Goal: Information Seeking & Learning: Learn about a topic

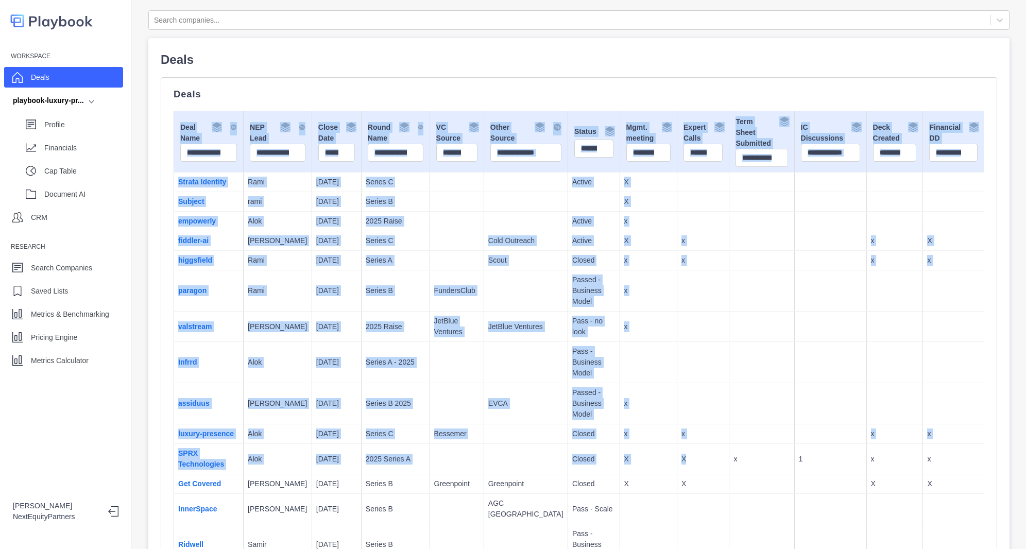
drag, startPoint x: 330, startPoint y: 97, endPoint x: 678, endPoint y: 460, distance: 502.1
click at [678, 460] on td "X" at bounding box center [703, 459] width 52 height 30
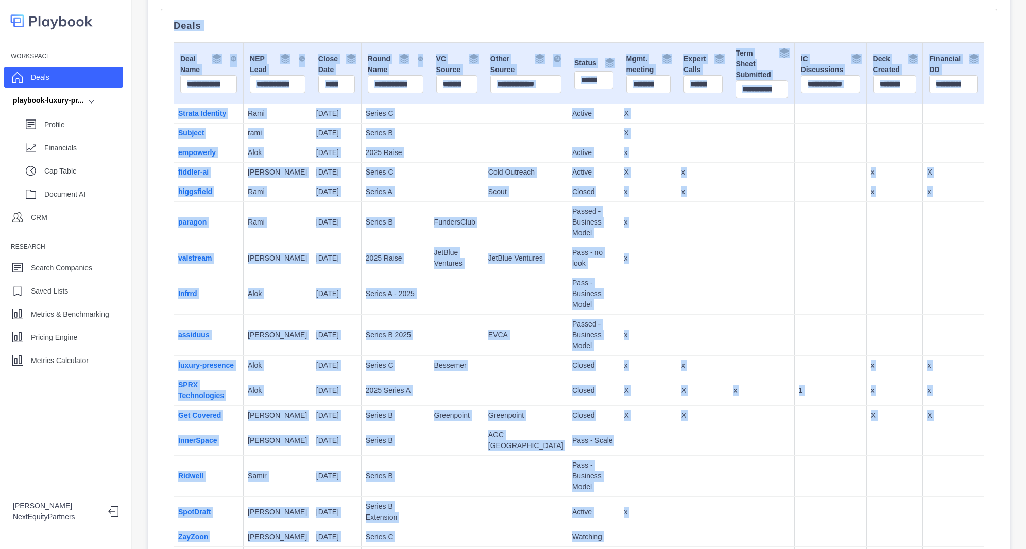
drag, startPoint x: 232, startPoint y: 70, endPoint x: 707, endPoint y: 508, distance: 646.8
click at [711, 538] on div "Search companies... Deals Deals Deal Name NEP Lead Close Date Round Name VC Sou…" at bounding box center [579, 274] width 894 height 549
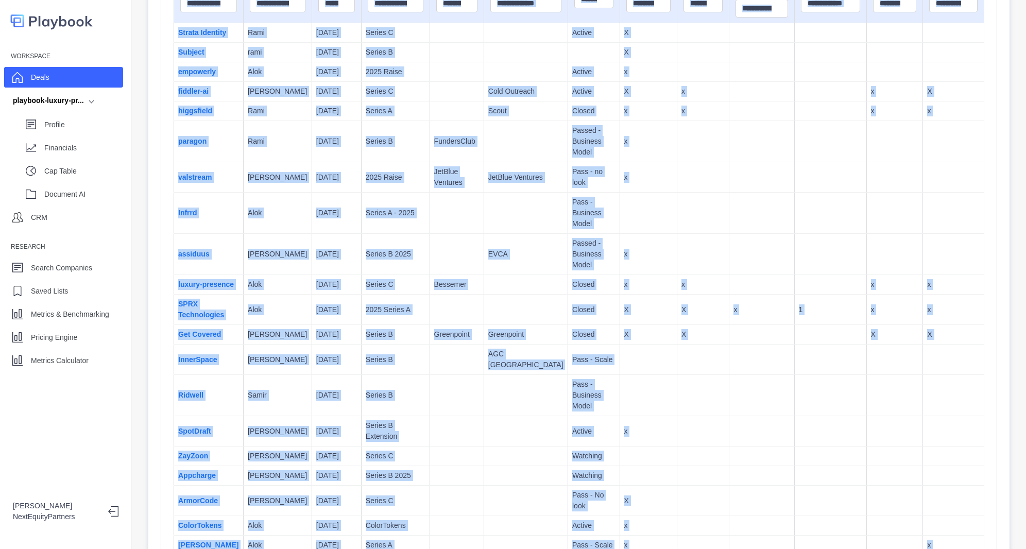
click at [682, 375] on td at bounding box center [703, 395] width 52 height 41
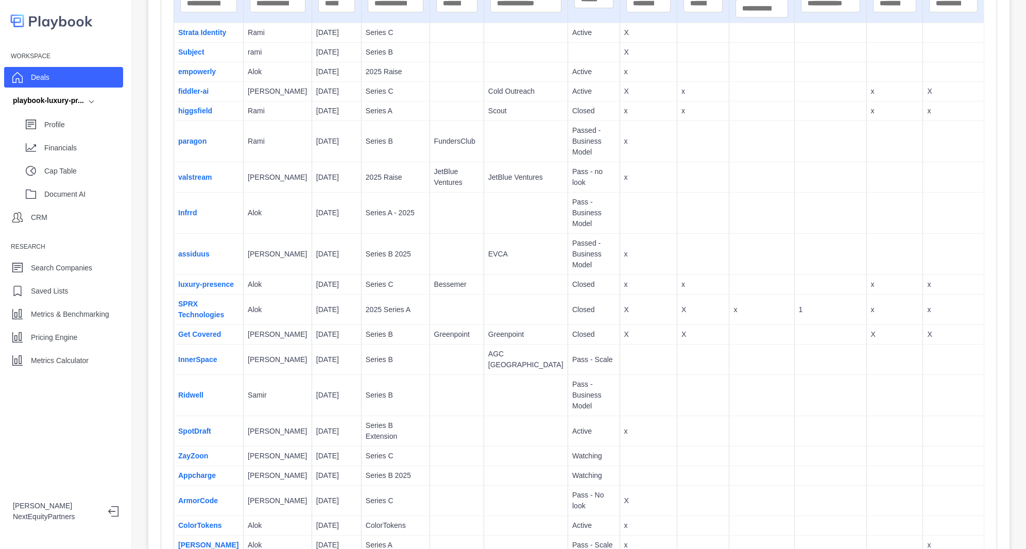
click at [82, 375] on div "Workspace Deals playbook-luxury-pr... Profile Financials Cap Table Document AI …" at bounding box center [66, 274] width 132 height 549
click at [69, 357] on p "Metrics Calculator" at bounding box center [60, 360] width 58 height 11
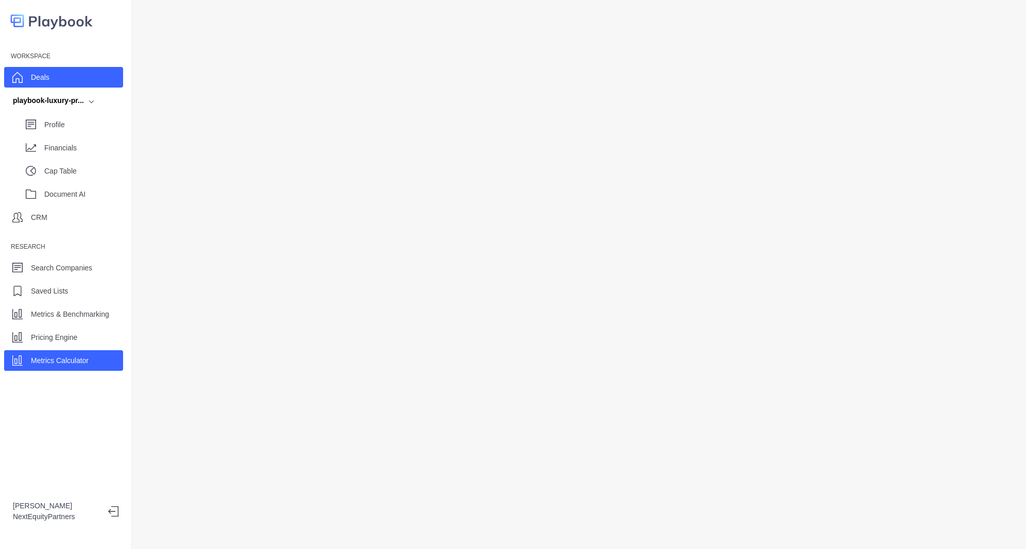
click at [80, 80] on div "Deals" at bounding box center [63, 77] width 119 height 21
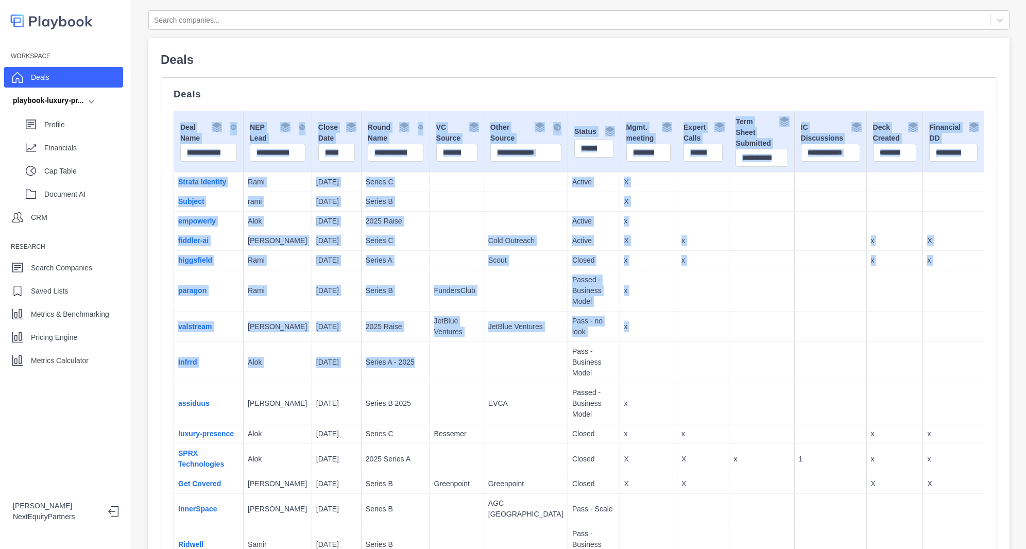
drag, startPoint x: 175, startPoint y: 146, endPoint x: 398, endPoint y: 358, distance: 306.8
click at [398, 358] on td "Series A - 2025" at bounding box center [395, 362] width 69 height 41
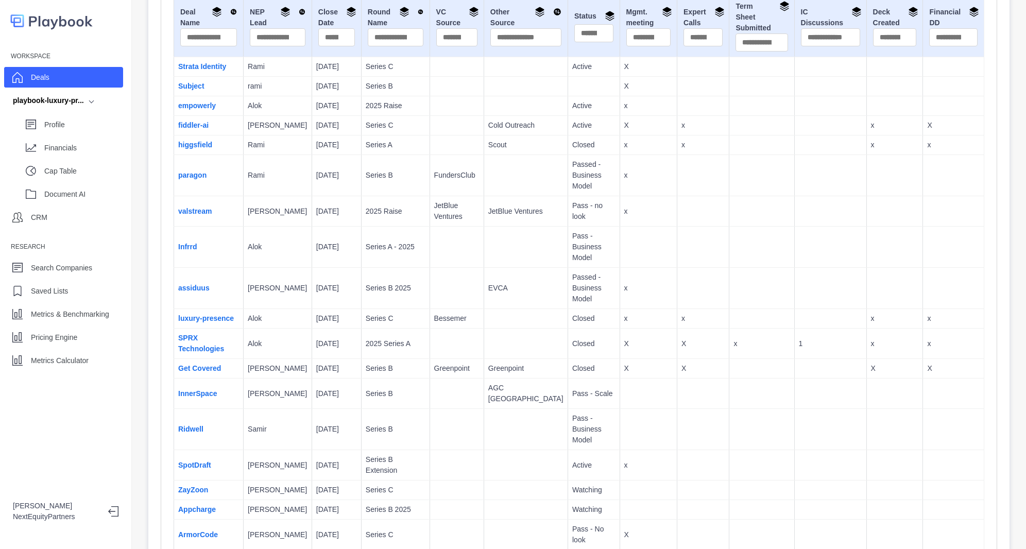
click at [398, 359] on td "Series B" at bounding box center [395, 369] width 69 height 20
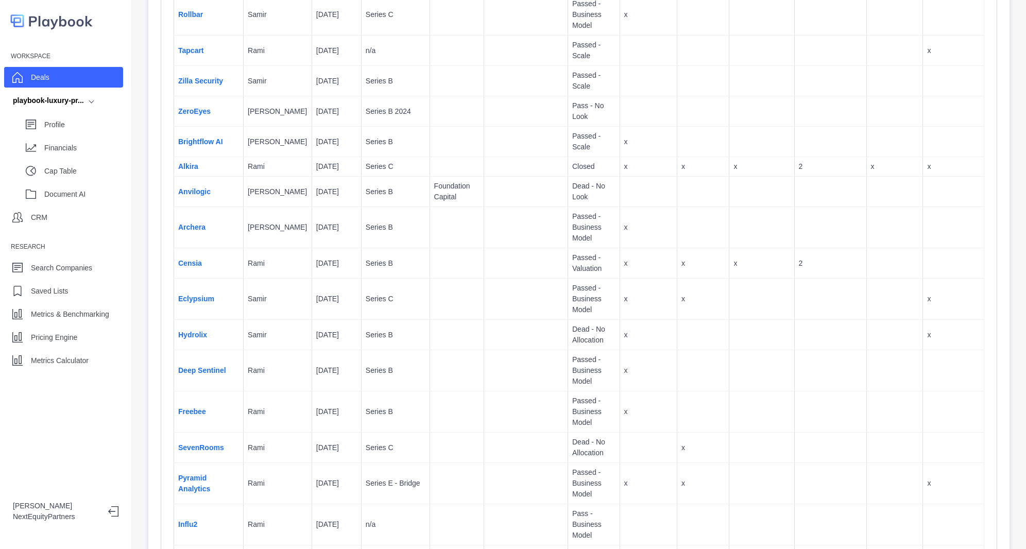
scroll to position [3944, 0]
drag, startPoint x: 320, startPoint y: 176, endPoint x: 270, endPoint y: 161, distance: 52.7
click at [270, 463] on tr "Pyramid Analytics Rami 3/30/2024 Series E - Bridge Passed - Business Model x x x" at bounding box center [579, 483] width 810 height 41
click at [270, 463] on td "Rami" at bounding box center [278, 483] width 69 height 41
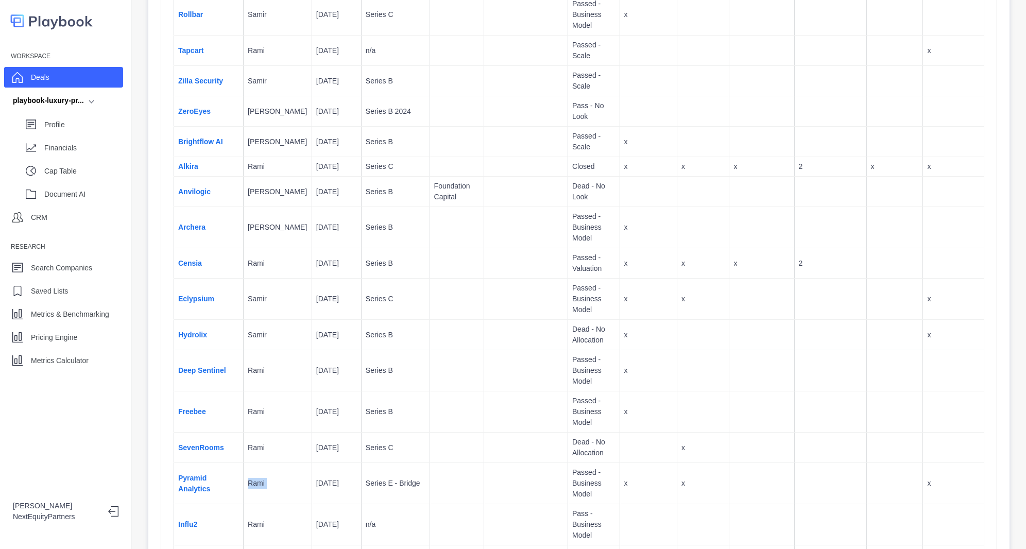
click at [270, 463] on td "Rami" at bounding box center [278, 483] width 69 height 41
click at [222, 466] on td "Pyramid Analytics" at bounding box center [209, 486] width 70 height 41
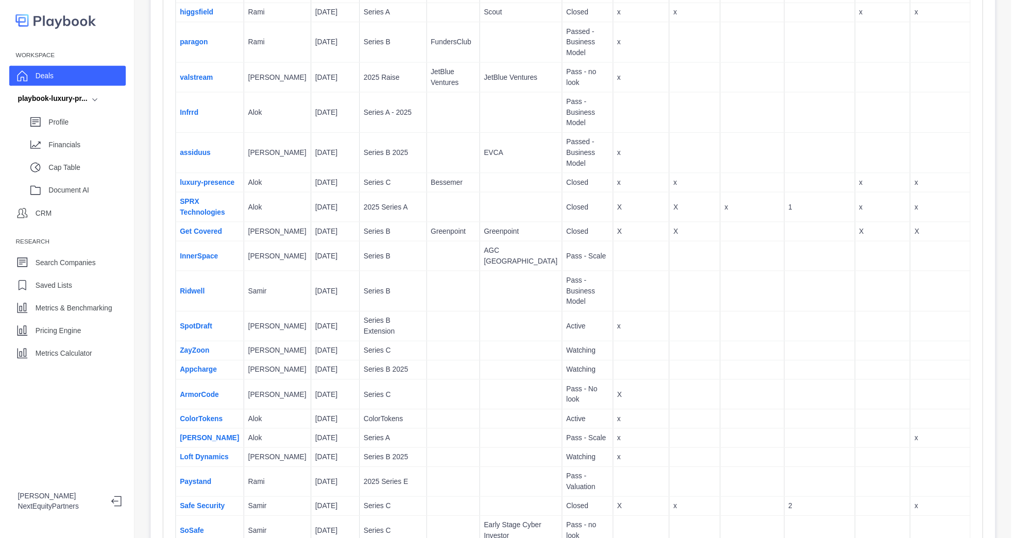
scroll to position [0, 0]
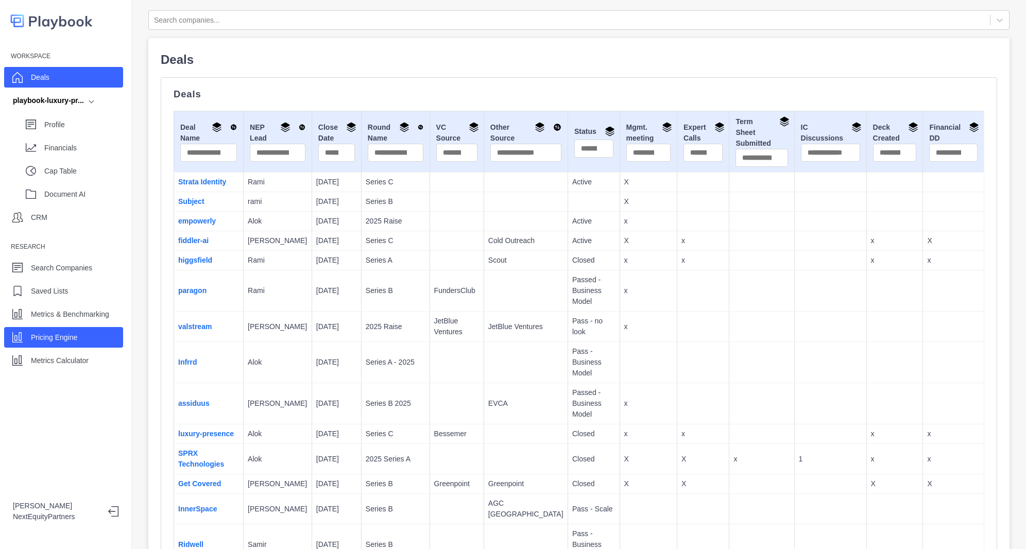
click at [91, 333] on div "Pricing Engine" at bounding box center [63, 337] width 119 height 21
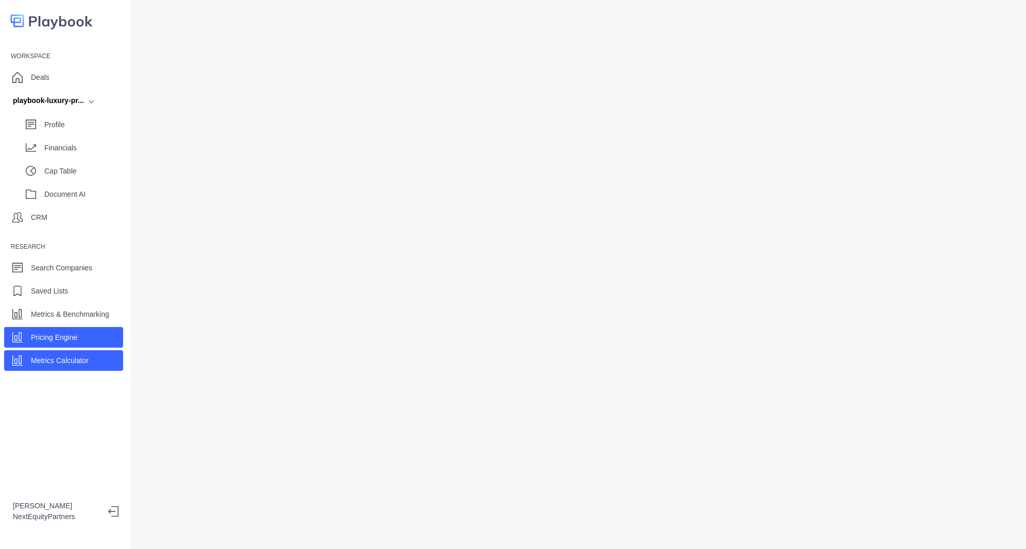
click at [89, 360] on p "Metrics Calculator" at bounding box center [60, 360] width 58 height 11
click at [52, 82] on div "Deals" at bounding box center [63, 77] width 119 height 21
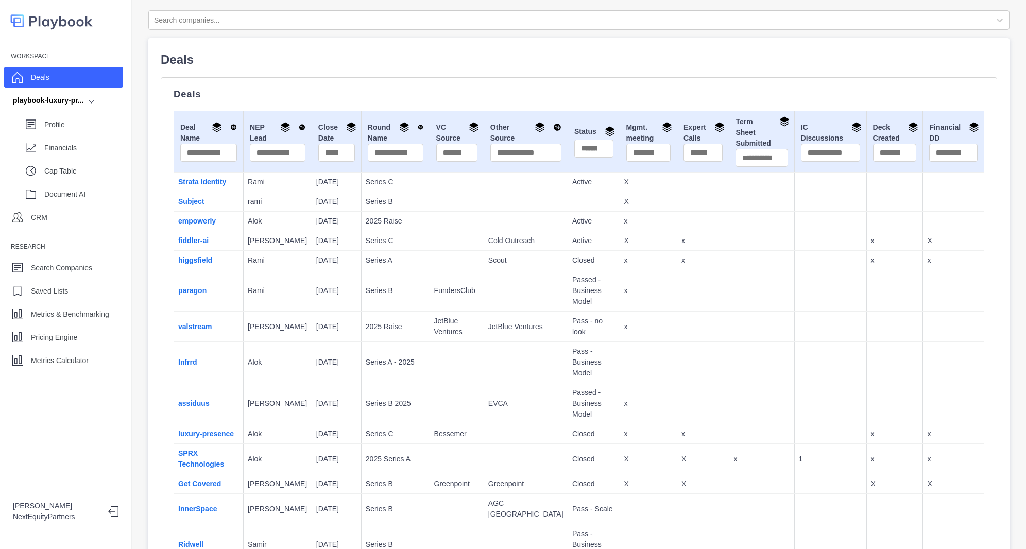
click at [55, 373] on div "Workspace Deals playbook-luxury-pr... Profile Financials Cap Table Document AI …" at bounding box center [66, 274] width 132 height 549
click at [61, 355] on p "Metrics Calculator" at bounding box center [60, 360] width 58 height 11
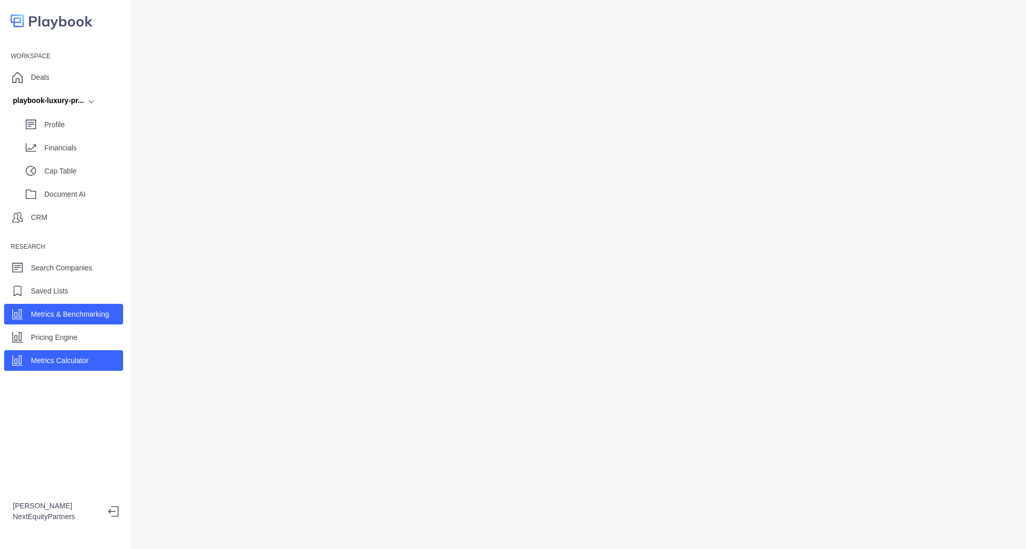
click at [108, 311] on p "Metrics & Benchmarking" at bounding box center [70, 314] width 78 height 11
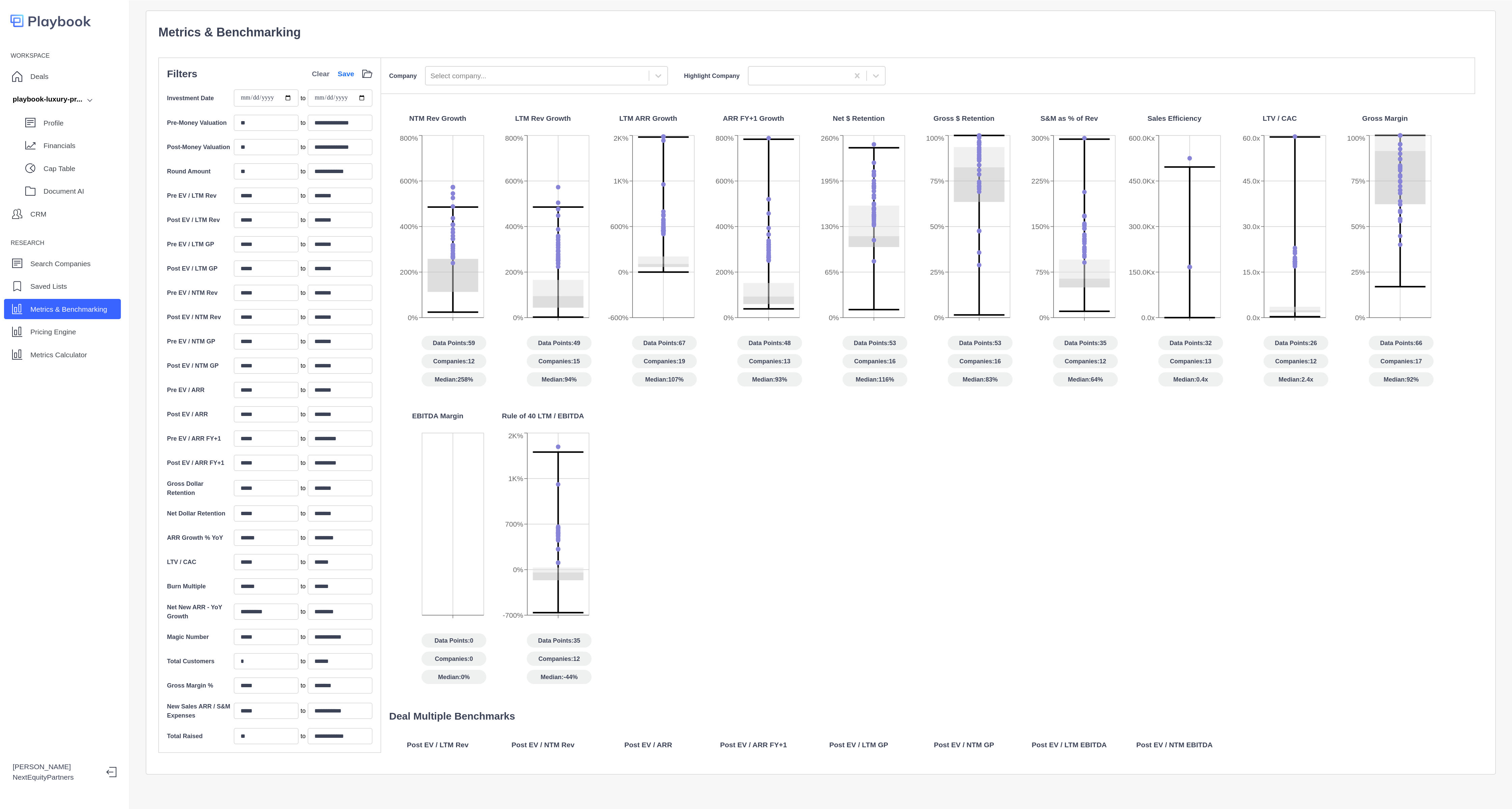
scroll to position [16, 0]
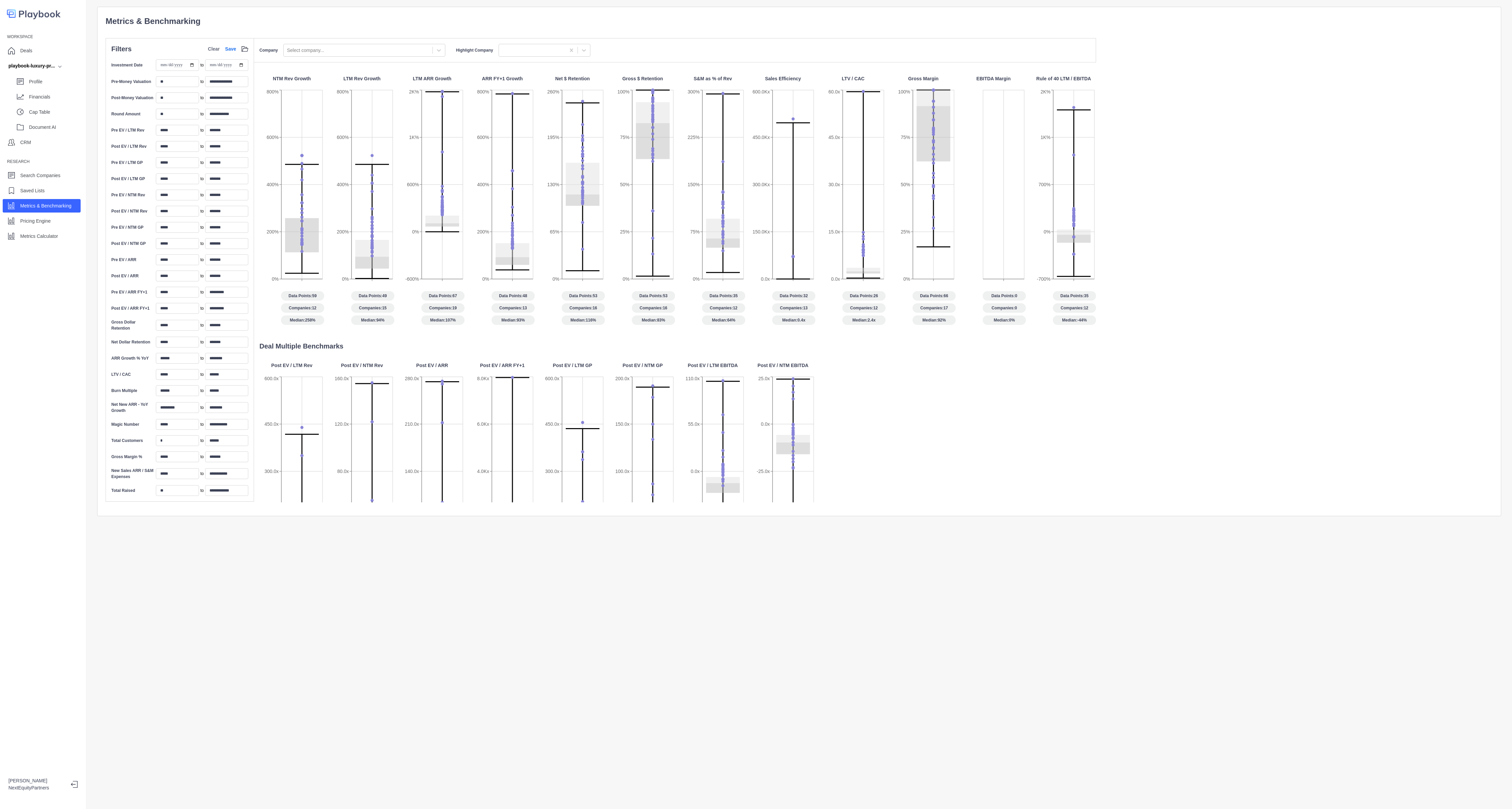
drag, startPoint x: 606, startPoint y: 1, endPoint x: 835, endPoint y: 377, distance: 440.2
click at [672, 360] on div "Post EV / LTM Rev 0.0x 150.0x 300.0x 450.0x 600.0x Data Points: 81 Companies: 1…" at bounding box center [678, 493] width 837 height 261
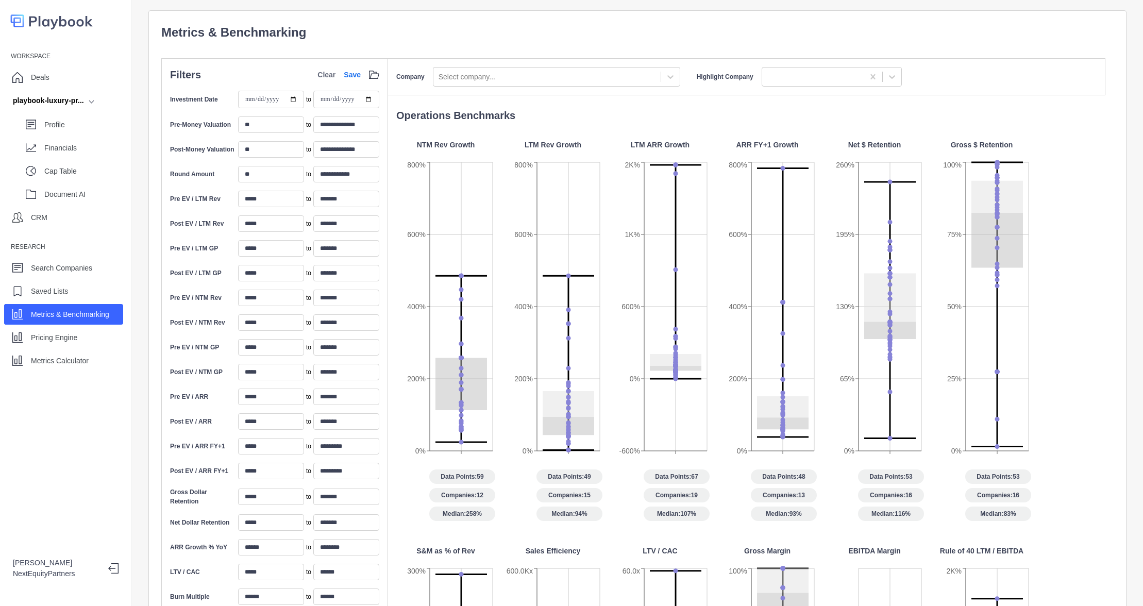
drag, startPoint x: 2077, startPoint y: 14, endPoint x: 416, endPoint y: 472, distance: 1723.0
click at [416, 472] on div "Data Points: 59 Companies: 12 Median: 258%" at bounding box center [445, 495] width 99 height 52
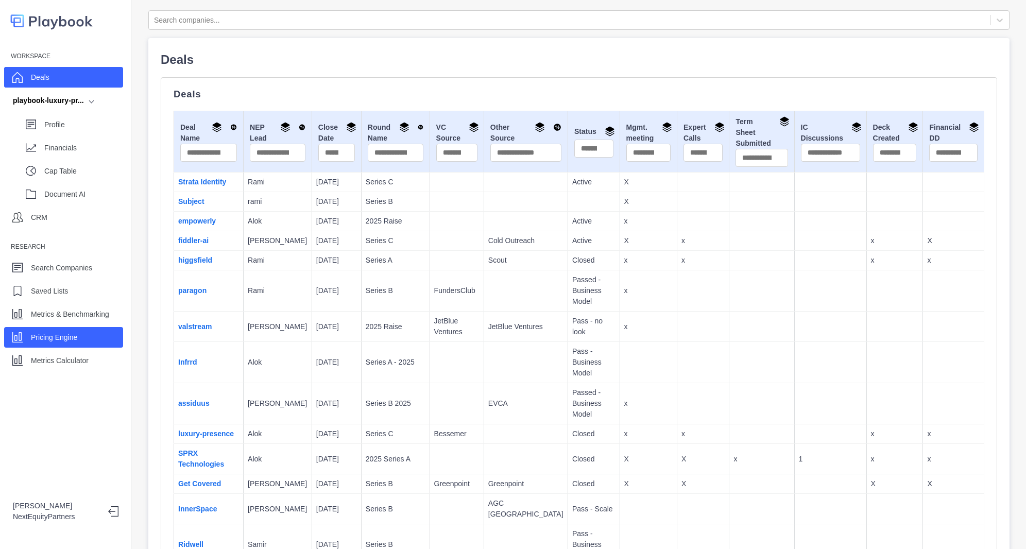
click at [82, 329] on div "Pricing Engine" at bounding box center [63, 337] width 119 height 21
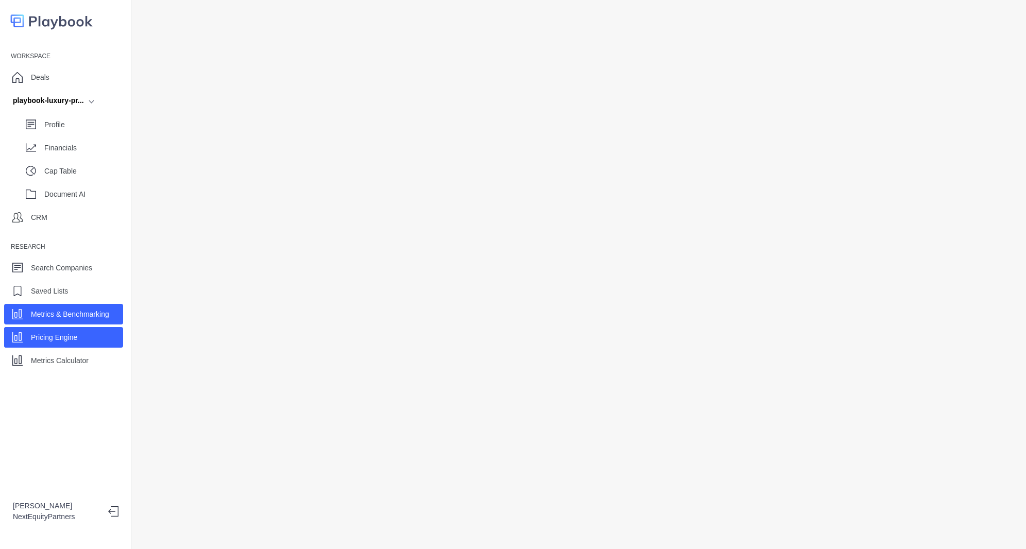
click at [107, 321] on div "Metrics & Benchmarking" at bounding box center [70, 314] width 78 height 15
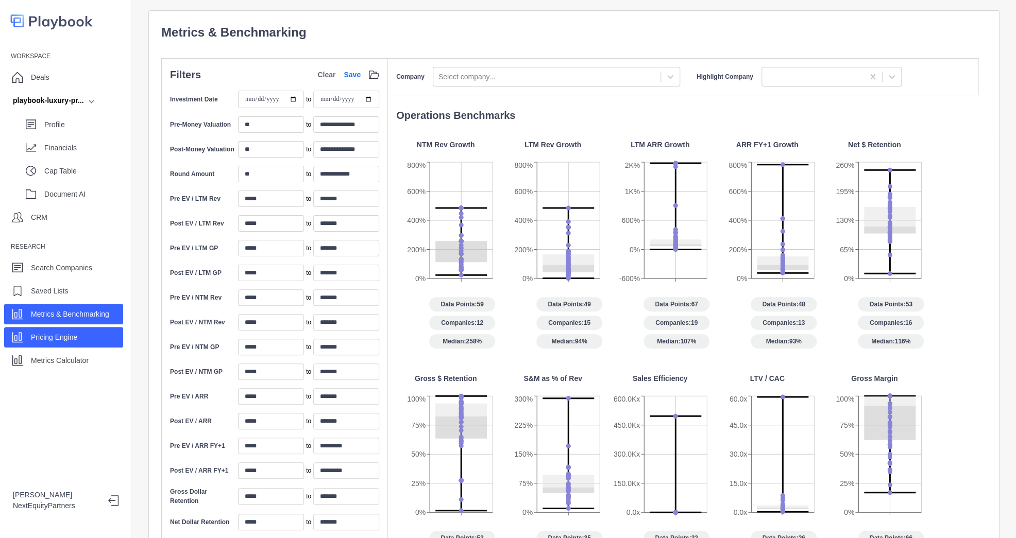
click at [58, 336] on p "Pricing Engine" at bounding box center [54, 337] width 46 height 11
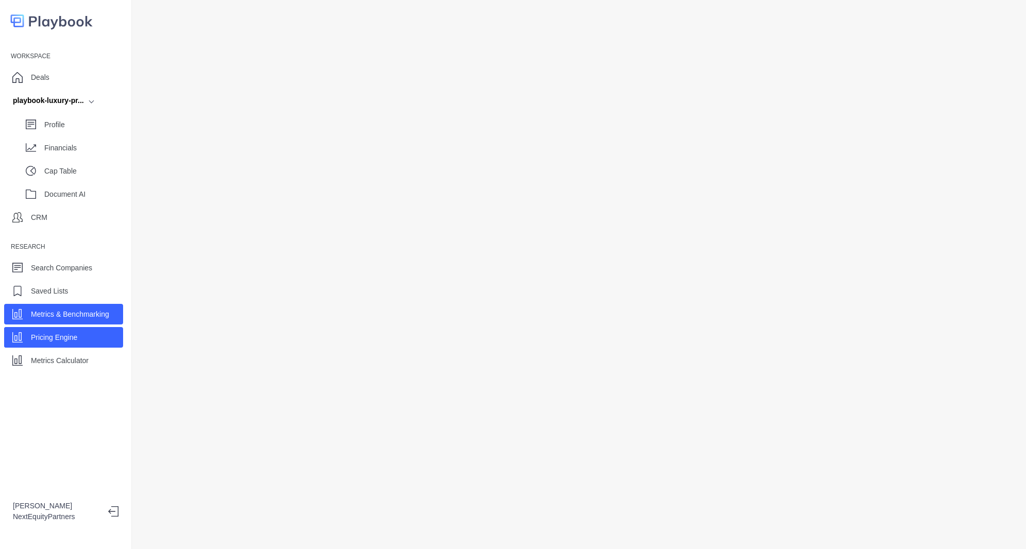
click at [64, 310] on p "Metrics & Benchmarking" at bounding box center [70, 314] width 78 height 11
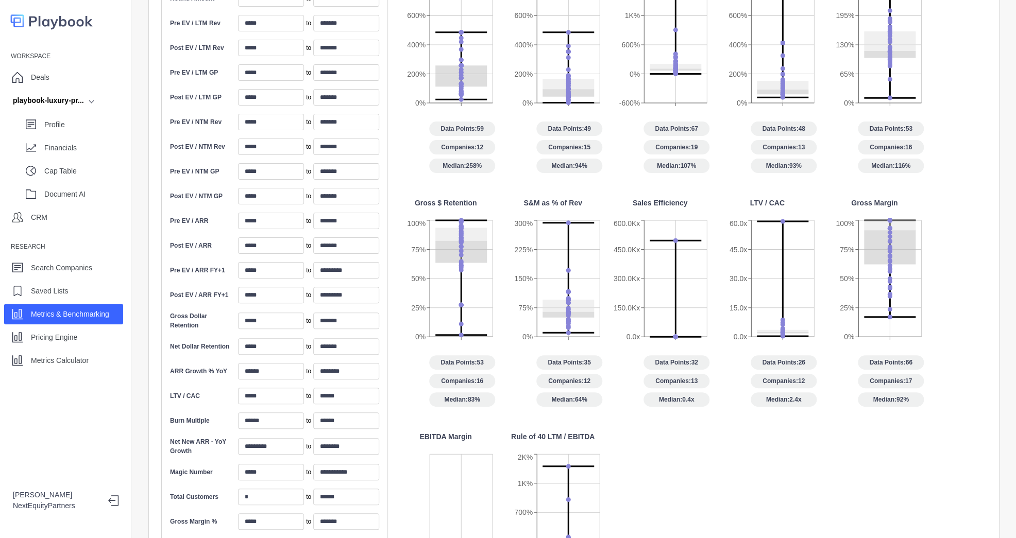
scroll to position [177, 0]
click at [280, 365] on input "******" at bounding box center [271, 370] width 66 height 16
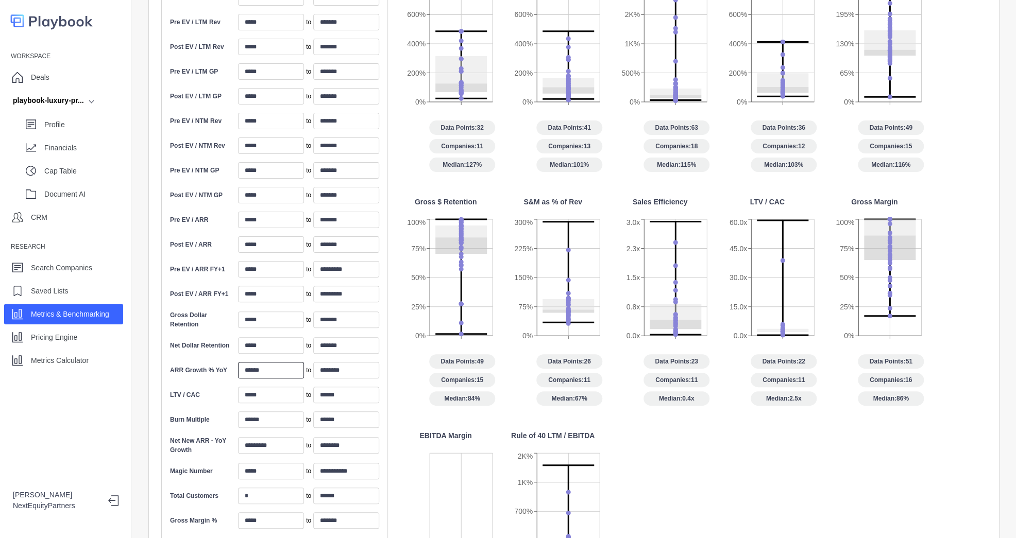
type input "******"
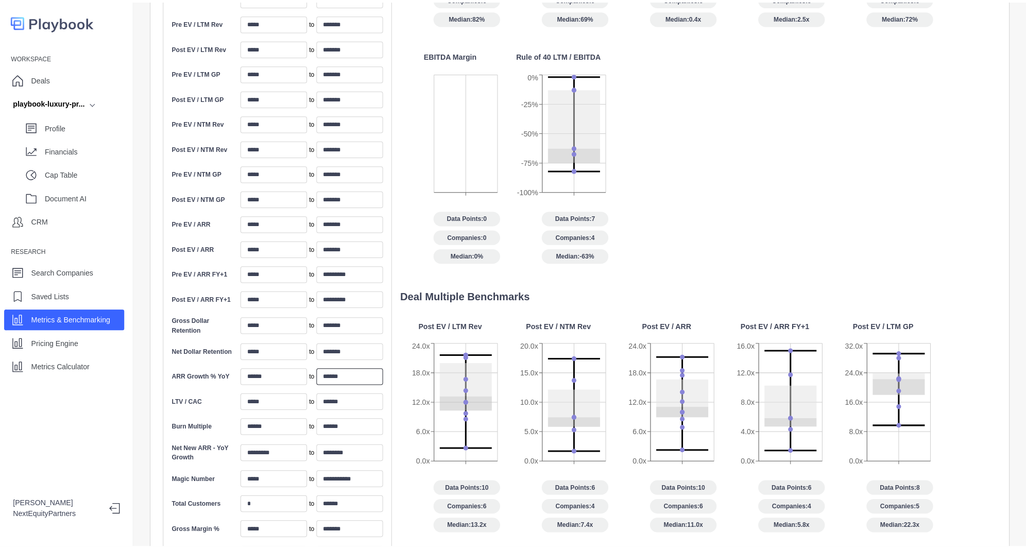
scroll to position [380, 0]
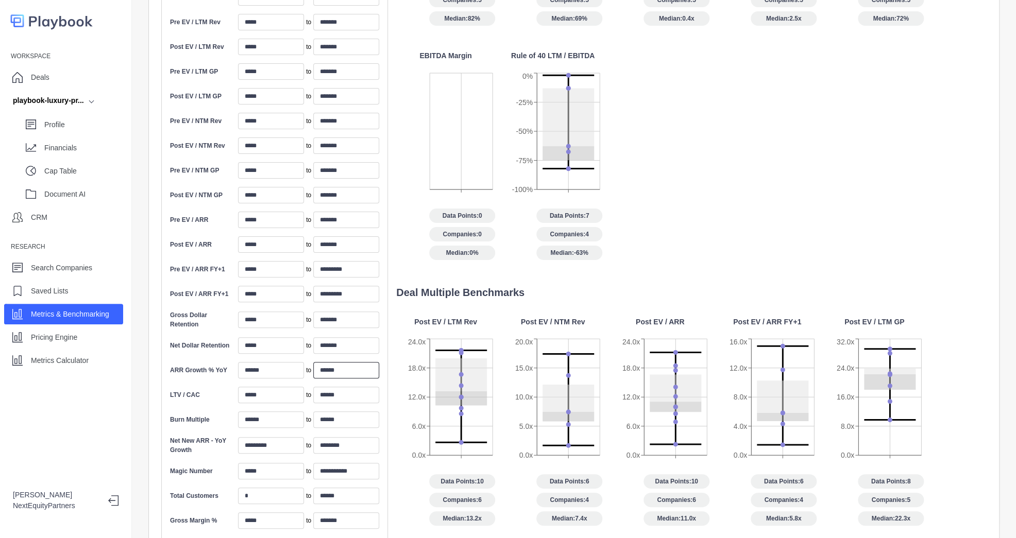
type input "******"
drag, startPoint x: 683, startPoint y: 422, endPoint x: 676, endPoint y: 342, distance: 81.1
click at [676, 342] on icon "0.0x 6.0x 12.0x 18.0x 24.0x" at bounding box center [660, 404] width 99 height 137
click at [675, 342] on line at bounding box center [675, 397] width 0 height 116
click at [64, 336] on p "Pricing Engine" at bounding box center [54, 337] width 46 height 11
